Goal: Task Accomplishment & Management: Complete application form

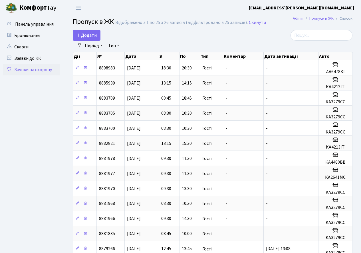
select select "25"
drag, startPoint x: 96, startPoint y: 38, endPoint x: 101, endPoint y: 45, distance: 9.1
click at [96, 38] on span "Додати" at bounding box center [86, 35] width 20 height 6
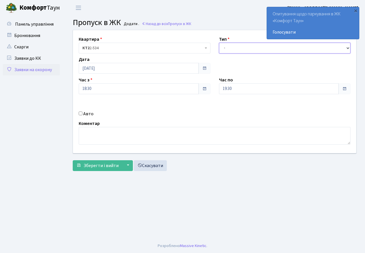
click at [227, 46] on select "- Доставка Таксі Гості Сервіс" at bounding box center [285, 48] width 132 height 11
select select "3"
click at [219, 43] on select "- Доставка Таксі Гості Сервіс" at bounding box center [285, 48] width 132 height 11
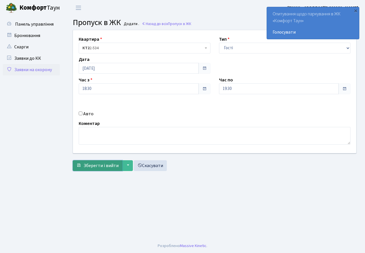
click at [99, 163] on span "Зберегти і вийти" at bounding box center [101, 166] width 35 height 6
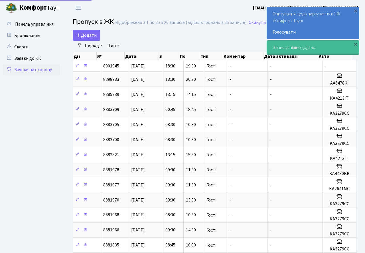
select select "25"
